Goal: Task Accomplishment & Management: Use online tool/utility

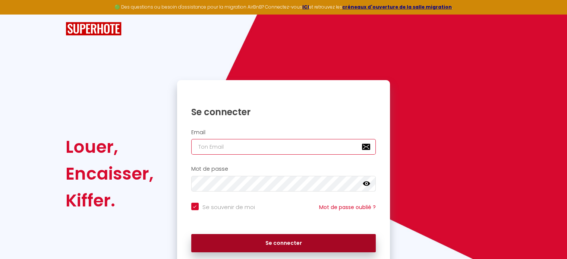
type input "[EMAIL_ADDRESS][DOMAIN_NAME]"
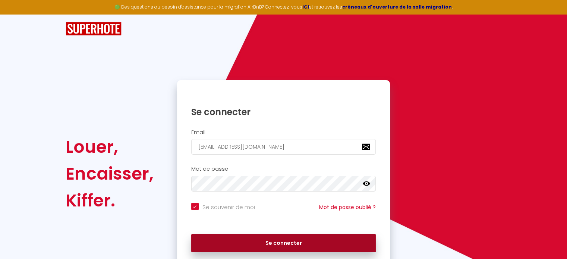
click at [278, 242] on button "Se connecter" at bounding box center [283, 243] width 185 height 19
checkbox input "true"
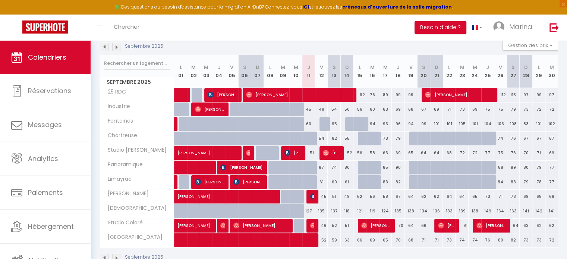
scroll to position [82, 0]
click at [104, 47] on img at bounding box center [105, 47] width 8 height 8
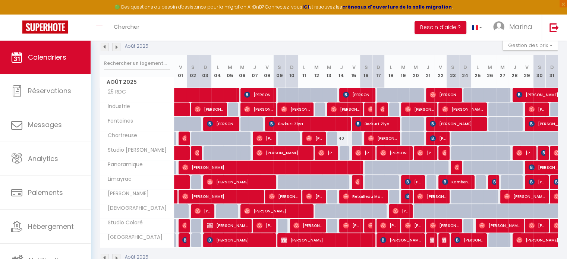
click at [106, 47] on img at bounding box center [105, 47] width 8 height 8
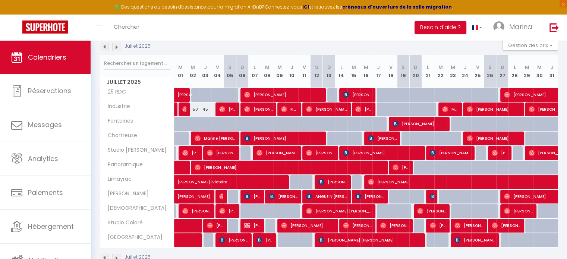
click at [106, 47] on img at bounding box center [105, 47] width 8 height 8
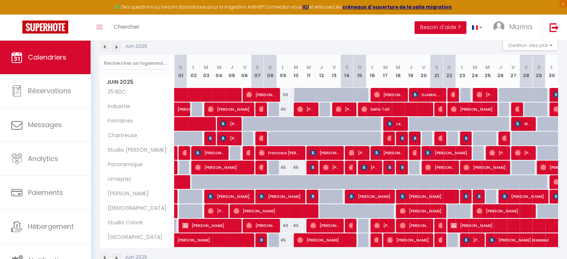
click at [106, 47] on img at bounding box center [105, 47] width 8 height 8
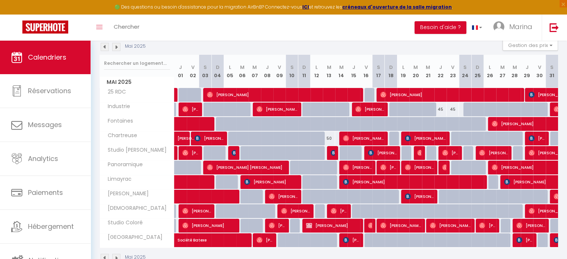
click at [118, 46] on img at bounding box center [116, 47] width 8 height 8
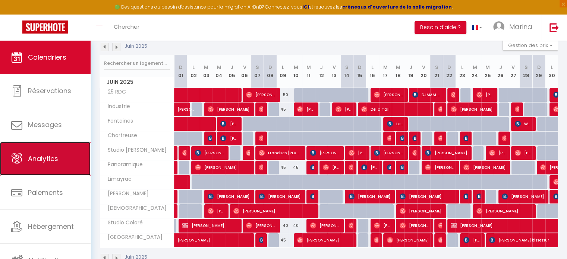
click at [45, 160] on span "Analytics" at bounding box center [43, 158] width 30 height 9
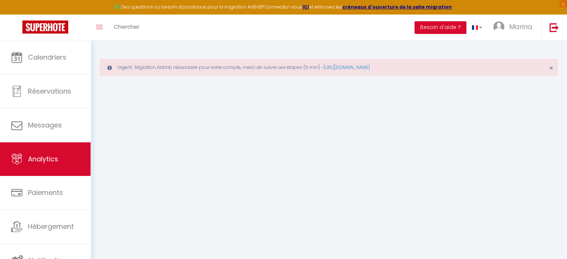
select select "2025"
select select "9"
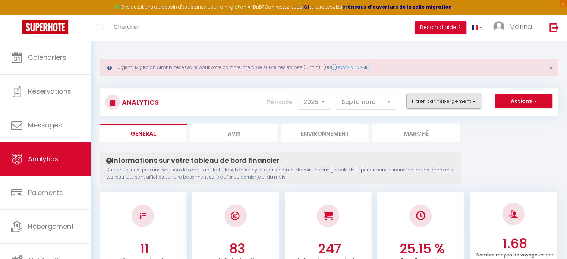
click at [462, 103] on button "Filtrer par hébergement" at bounding box center [444, 101] width 75 height 15
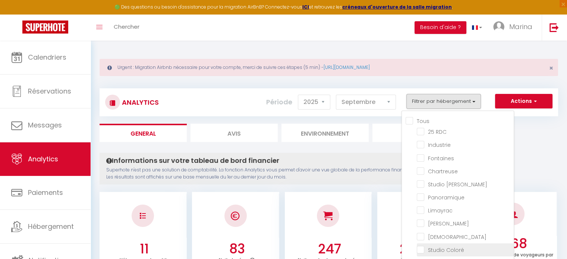
click at [427, 247] on Coloré "checkbox" at bounding box center [465, 249] width 97 height 7
checkbox Coloré "true"
checkbox RDC "false"
checkbox input "false"
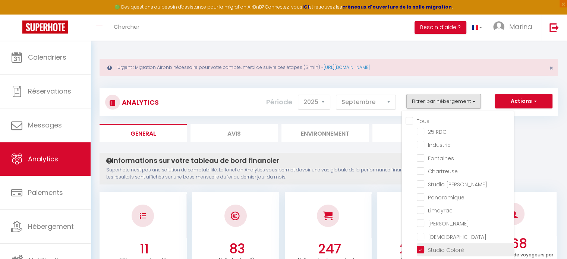
checkbox input "false"
checkbox Dupuy "false"
checkbox input "false"
checkbox Péri "false"
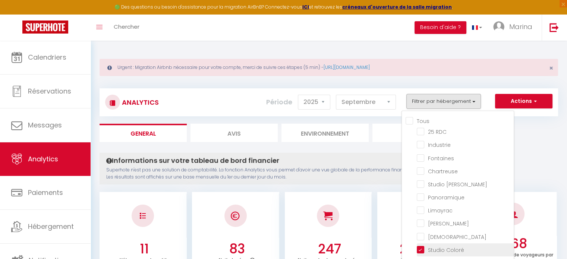
checkbox input "false"
checkbox Justice "false"
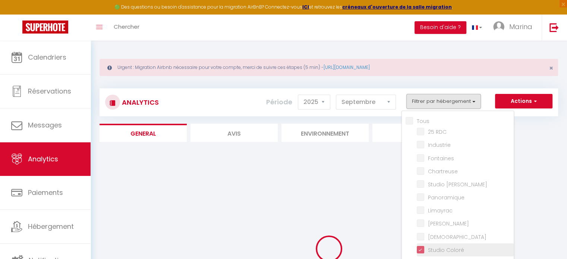
checkbox RDC "false"
checkbox input "false"
checkbox Dupuy "false"
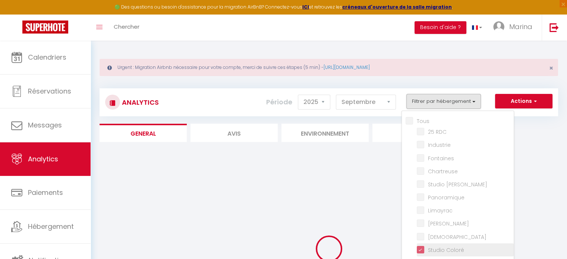
checkbox input "false"
checkbox Péri "false"
checkbox input "false"
checkbox Justice "false"
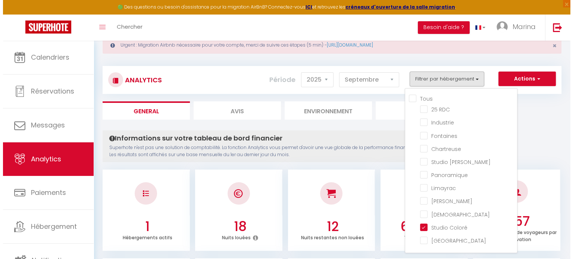
scroll to position [9, 0]
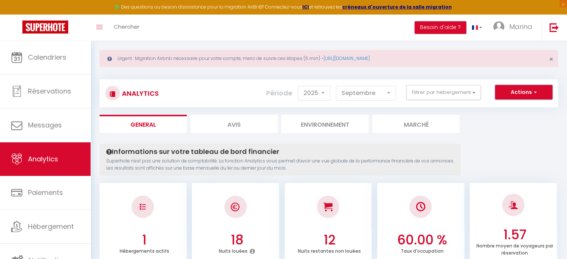
click at [534, 93] on span "button" at bounding box center [534, 91] width 4 height 7
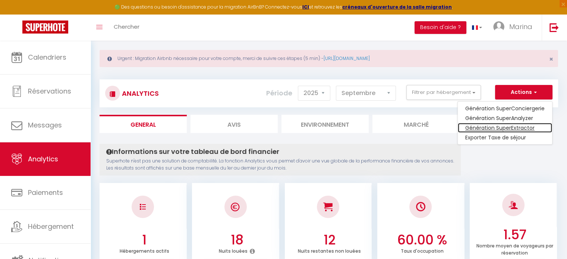
click at [508, 128] on link "Génération SuperExtractor" at bounding box center [505, 128] width 94 height 10
type input "[EMAIL_ADDRESS][DOMAIN_NAME]"
select select
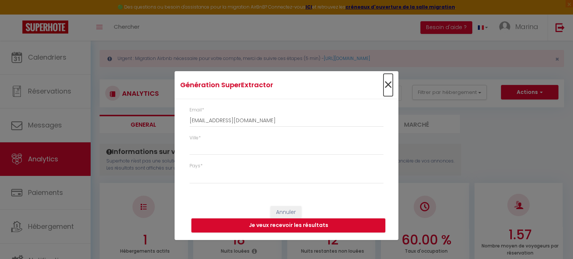
click at [388, 83] on span "×" at bounding box center [387, 85] width 9 height 22
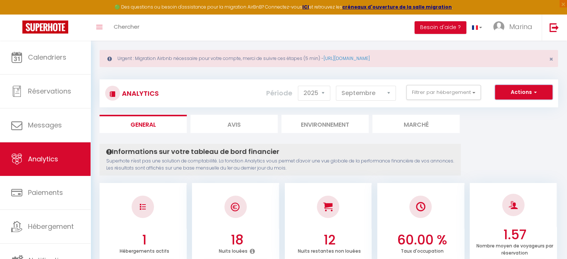
click at [514, 92] on button "Actions" at bounding box center [523, 92] width 57 height 15
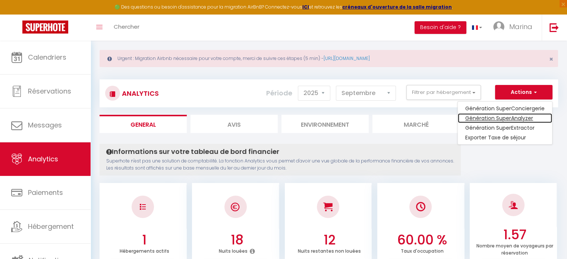
click at [501, 118] on link "Génération SuperAnalyzer" at bounding box center [505, 118] width 94 height 10
type input "[EMAIL_ADDRESS][DOMAIN_NAME]"
select select
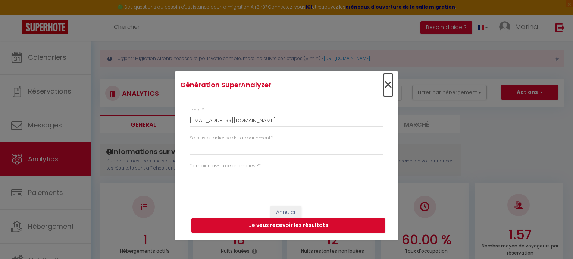
click at [387, 86] on span "×" at bounding box center [387, 85] width 9 height 22
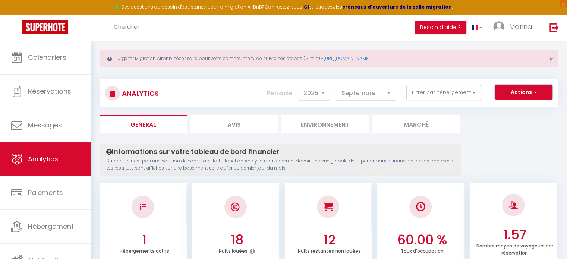
click at [516, 85] on button "Actions" at bounding box center [523, 92] width 57 height 15
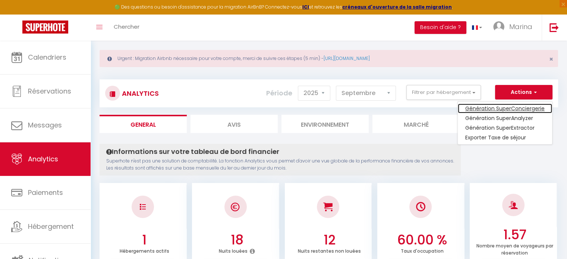
click at [501, 106] on link "Génération SuperConciergerie" at bounding box center [505, 109] width 94 height 10
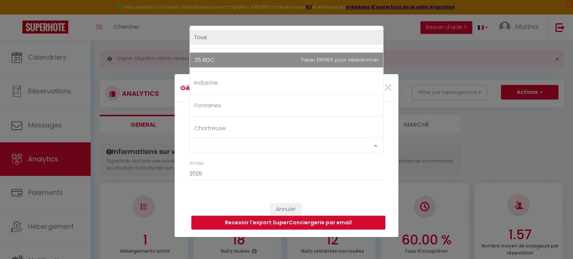
click at [283, 142] on div "Select option" at bounding box center [286, 145] width 194 height 15
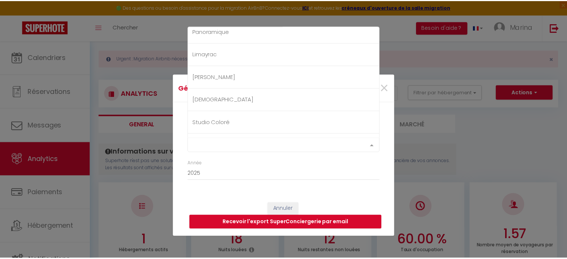
scroll to position [160, 0]
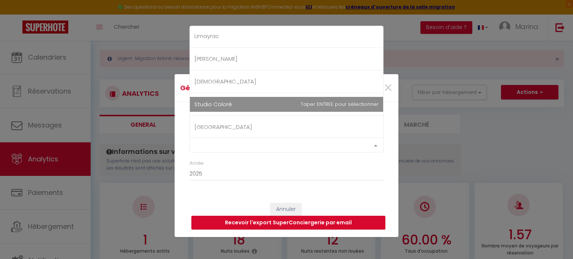
click at [236, 99] on span "Studio Coloré" at bounding box center [286, 104] width 193 height 15
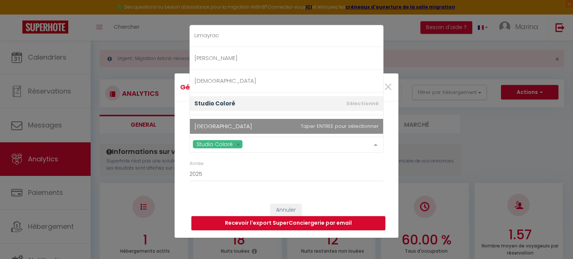
click at [222, 123] on span "[GEOGRAPHIC_DATA]" at bounding box center [223, 126] width 58 height 8
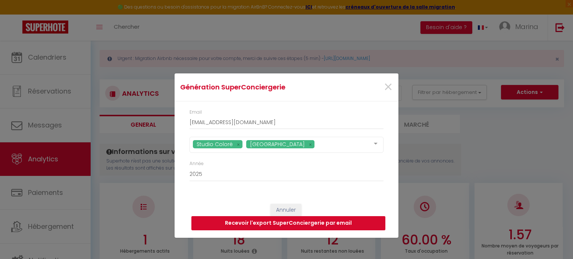
click at [280, 225] on button "Recevoir l'export SuperConciergerie par email" at bounding box center [288, 223] width 194 height 14
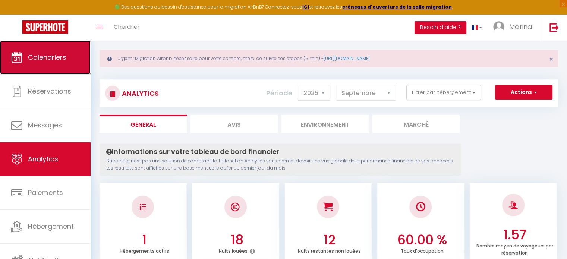
click at [60, 57] on span "Calendriers" at bounding box center [47, 57] width 38 height 9
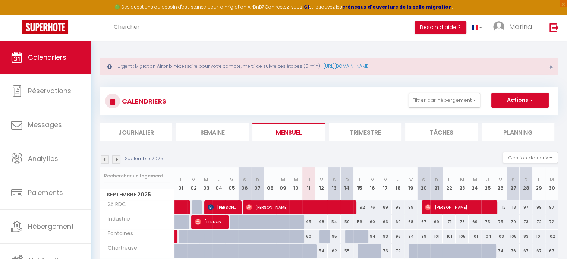
scroll to position [0, 0]
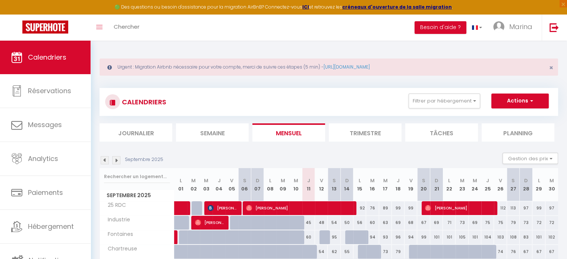
click at [103, 160] on img at bounding box center [105, 160] width 8 height 8
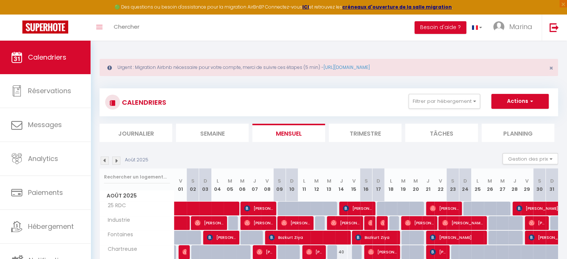
scroll to position [0, 0]
click at [104, 159] on img at bounding box center [105, 161] width 8 height 8
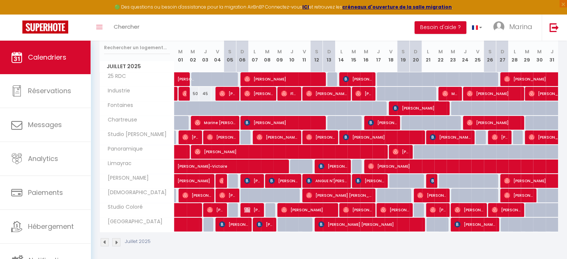
scroll to position [132, 0]
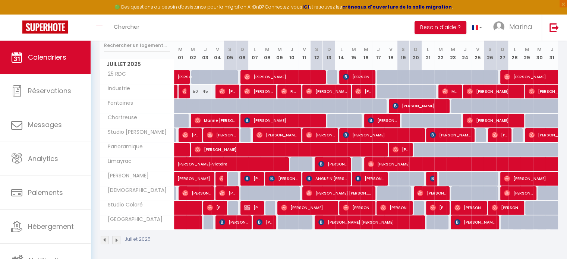
click at [104, 237] on img at bounding box center [105, 240] width 8 height 8
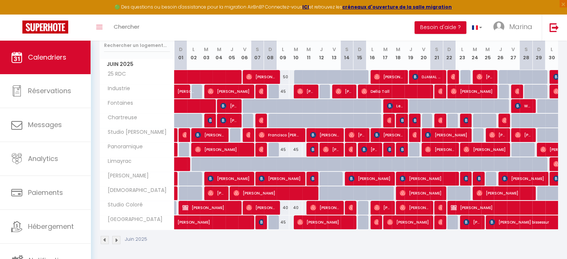
click at [106, 237] on img at bounding box center [105, 240] width 8 height 8
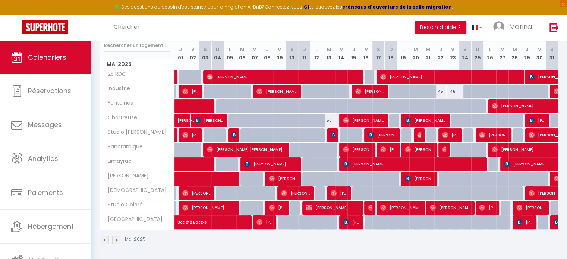
click at [103, 239] on img at bounding box center [105, 240] width 8 height 8
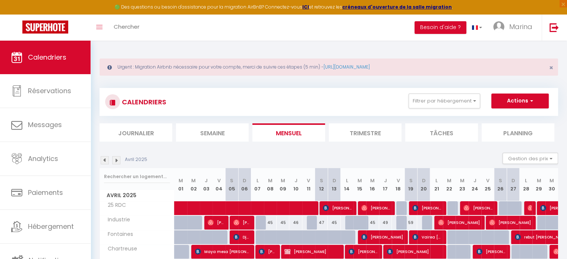
scroll to position [0, 0]
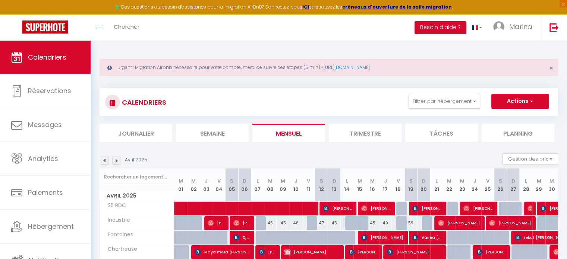
click at [106, 160] on img at bounding box center [105, 161] width 8 height 8
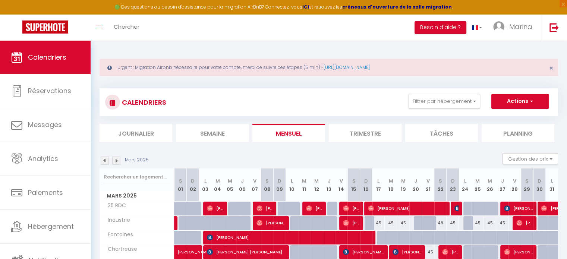
click at [508, 128] on li "Planning" at bounding box center [518, 133] width 73 height 18
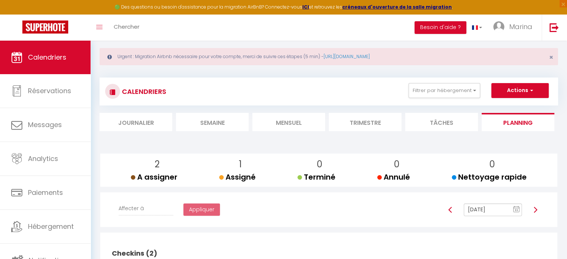
scroll to position [12, 0]
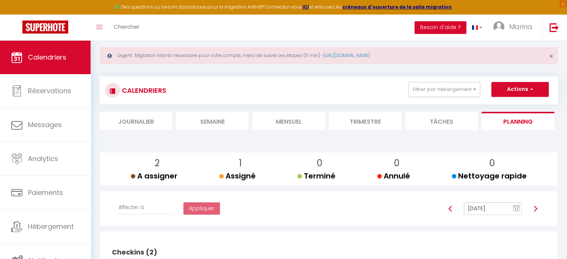
click at [357, 119] on li "Trimestre" at bounding box center [365, 121] width 73 height 18
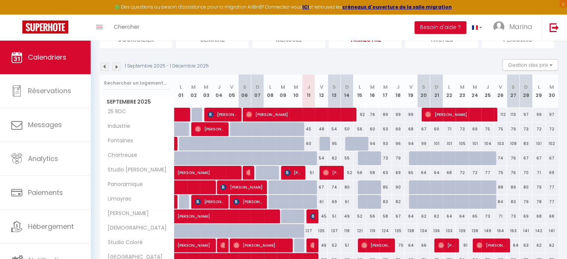
scroll to position [83, 0]
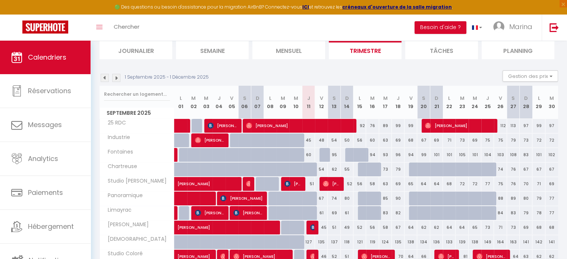
click at [290, 55] on li "Mensuel" at bounding box center [288, 50] width 73 height 18
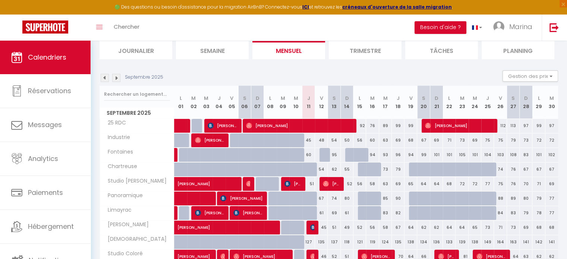
scroll to position [132, 0]
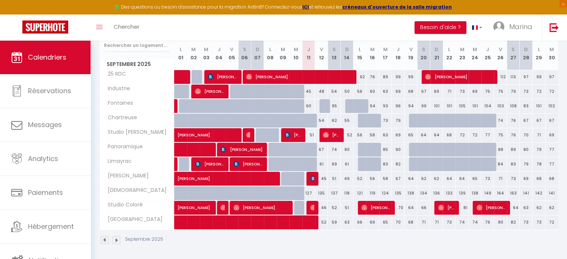
click at [102, 239] on img at bounding box center [105, 240] width 8 height 8
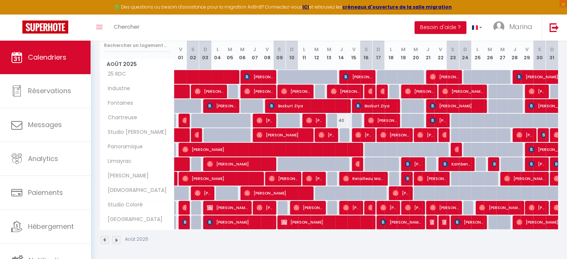
click at [102, 239] on img at bounding box center [105, 240] width 8 height 8
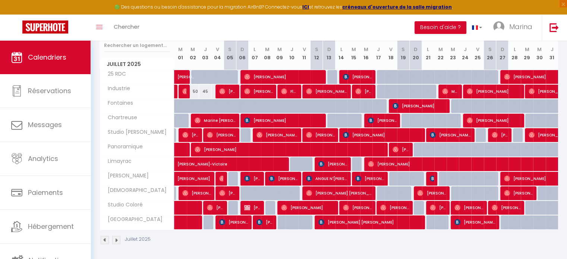
click at [102, 239] on img at bounding box center [105, 240] width 8 height 8
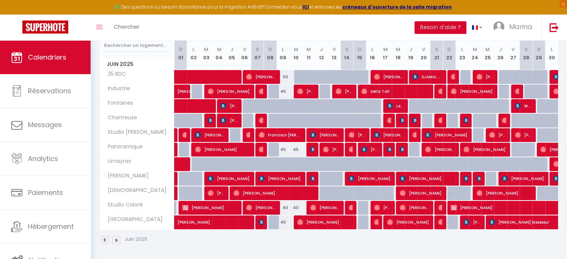
click at [102, 239] on img at bounding box center [105, 240] width 8 height 8
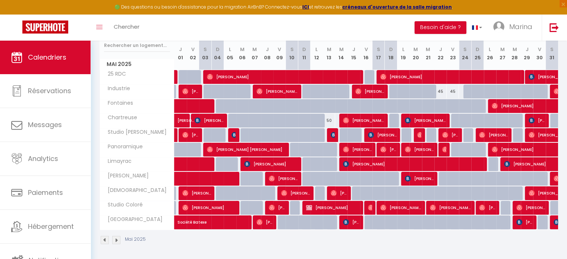
click at [105, 238] on img at bounding box center [105, 240] width 8 height 8
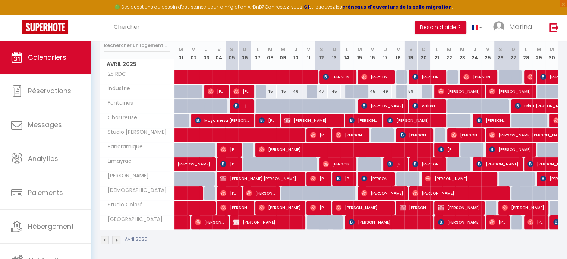
click at [107, 236] on img at bounding box center [105, 240] width 8 height 8
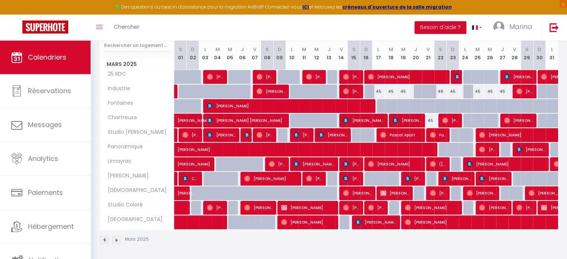
click at [106, 239] on img at bounding box center [105, 240] width 8 height 8
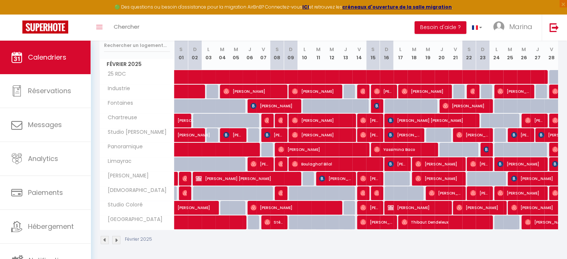
click at [106, 238] on img at bounding box center [105, 240] width 8 height 8
